Goal: Information Seeking & Learning: Learn about a topic

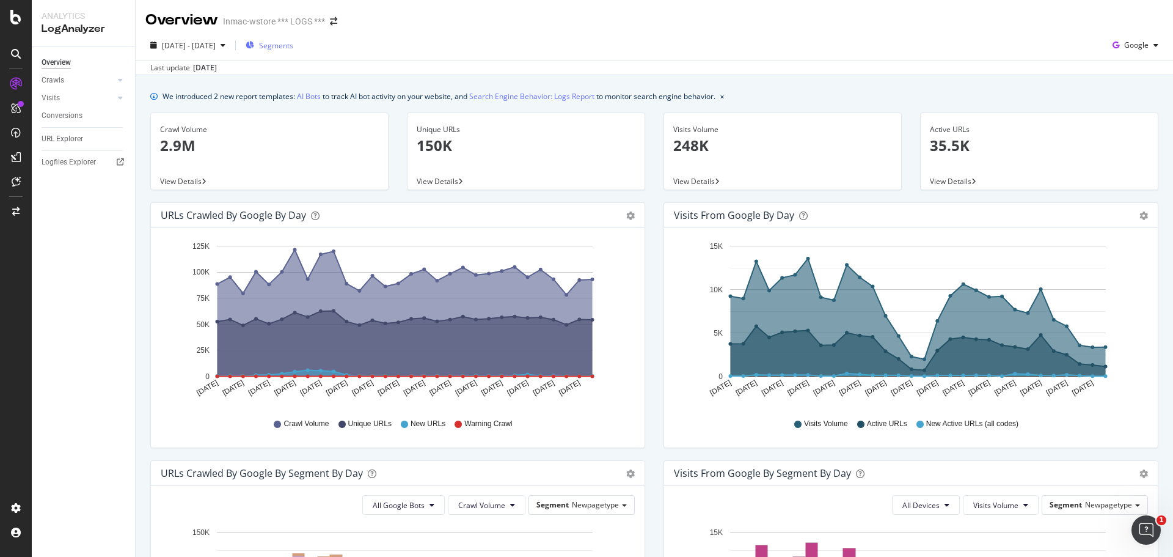
click at [293, 47] on span "Segments" at bounding box center [276, 45] width 34 height 10
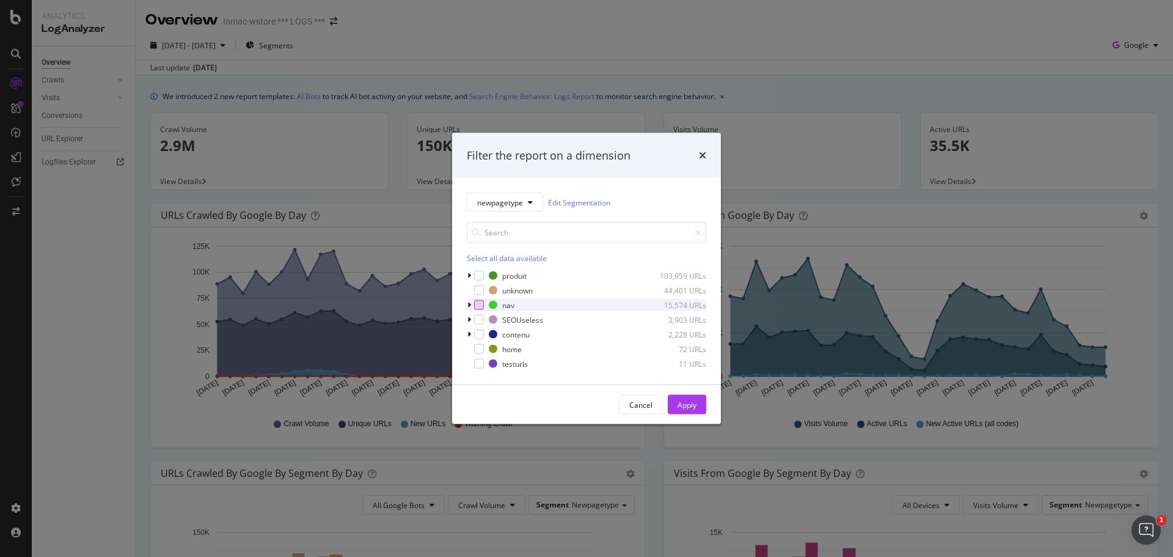
click at [479, 303] on div "modal" at bounding box center [479, 305] width 10 height 10
click at [694, 403] on div "Apply" at bounding box center [687, 404] width 19 height 10
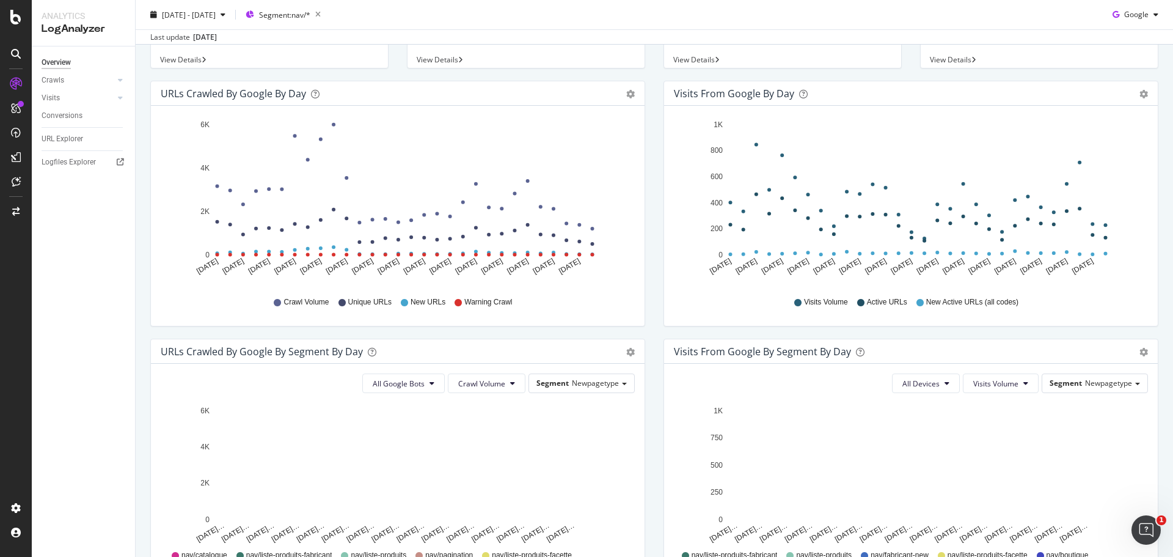
scroll to position [122, 0]
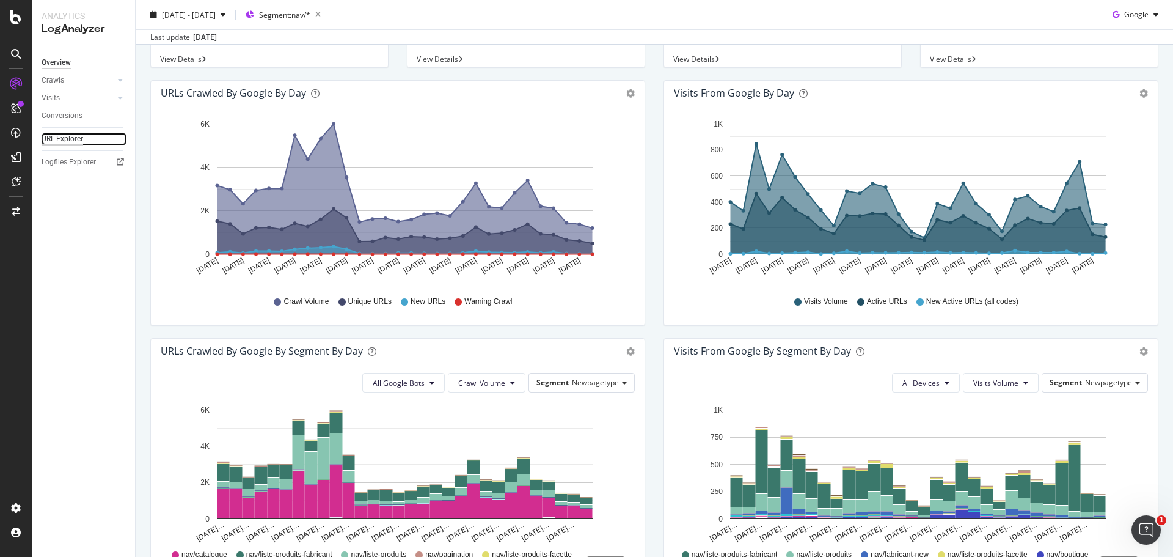
click at [74, 143] on div "URL Explorer" at bounding box center [63, 139] width 42 height 13
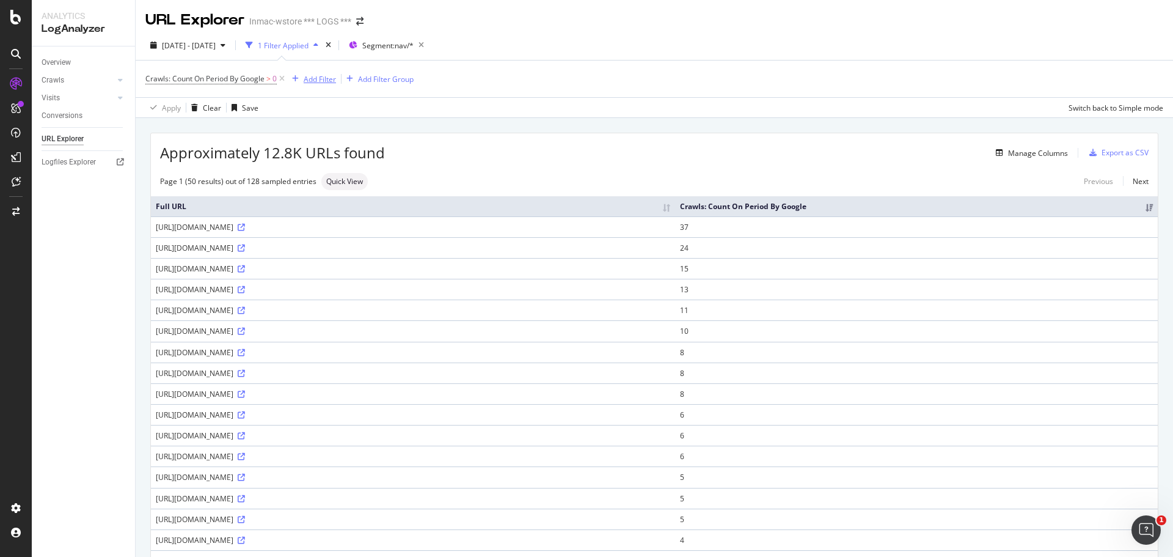
click at [319, 76] on div "Add Filter" at bounding box center [320, 79] width 32 height 10
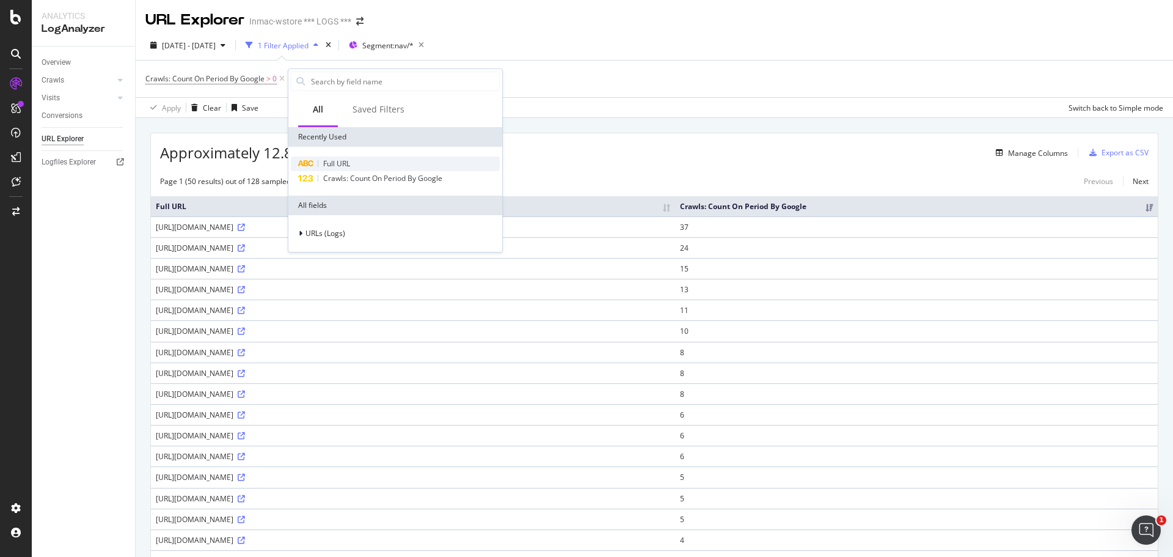
click at [346, 168] on span "Full URL" at bounding box center [336, 163] width 27 height 10
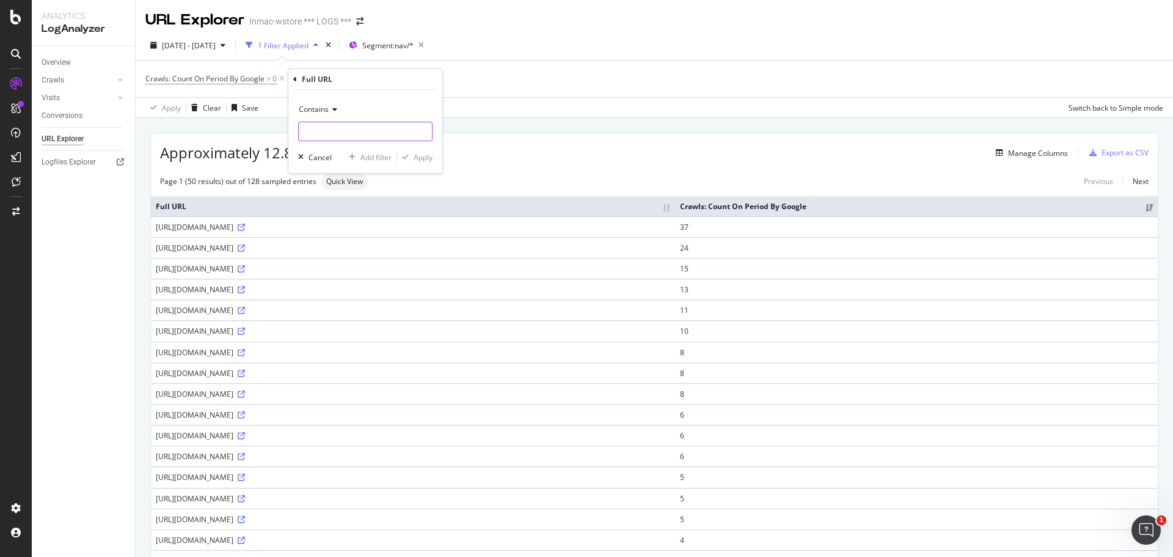
click at [395, 136] on input "text" at bounding box center [365, 132] width 133 height 20
paste input "https://www.inmac-wstore.com/tablette-tactile/c1004.htm?m=1107"
drag, startPoint x: 379, startPoint y: 132, endPoint x: 422, endPoint y: 131, distance: 42.8
click at [420, 131] on div "https://www.inmac-wstore.com/tablette-tactile/c1004.htm?m=1107" at bounding box center [365, 132] width 134 height 20
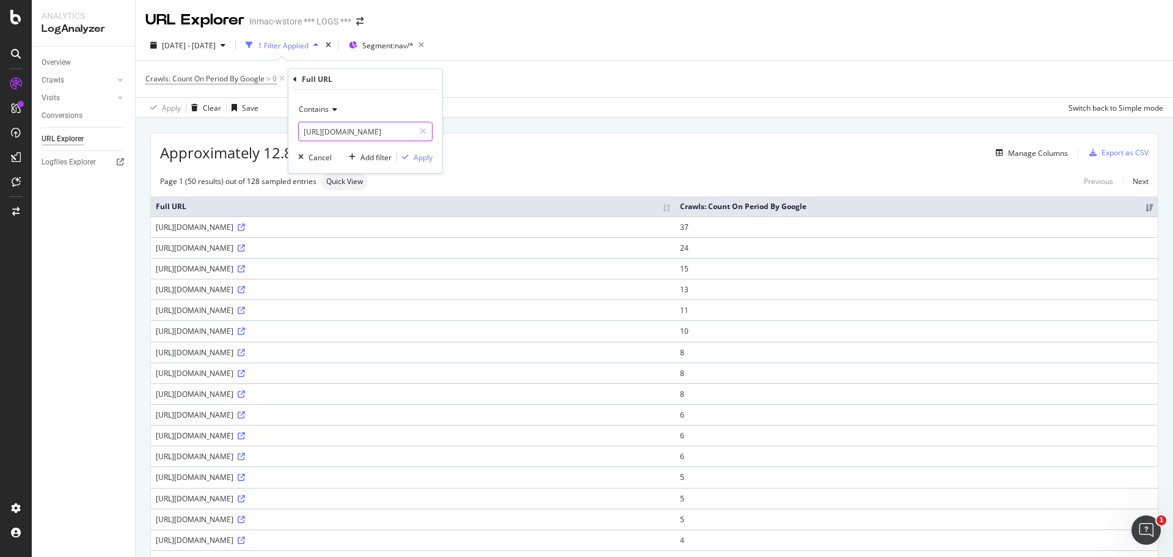
scroll to position [0, 92]
type input "https://www.inmac-wstore.com/tablette-tactile/c1004.htm"
click at [433, 161] on div "Contains https://www.inmac-wstore.com/tablette-tactile/c1004.htm Cancel Add fil…" at bounding box center [365, 131] width 154 height 83
click at [426, 155] on div "Apply" at bounding box center [423, 157] width 19 height 10
